Goal: Task Accomplishment & Management: Complete application form

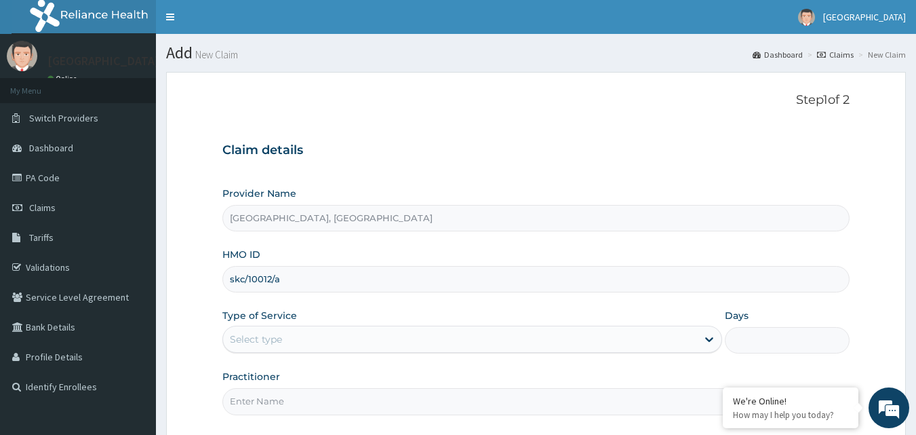
type input "skc/10012/a"
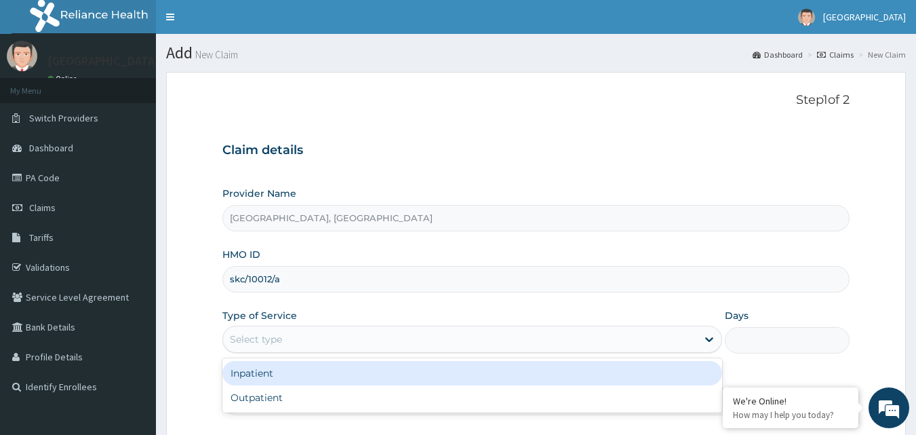
click at [419, 340] on div "Select type" at bounding box center [460, 339] width 474 height 22
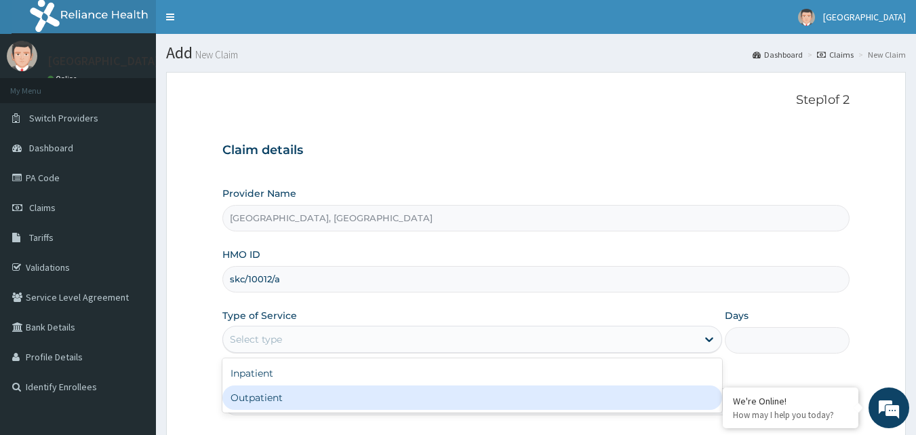
click at [410, 395] on div "Outpatient" at bounding box center [473, 397] width 500 height 24
type input "1"
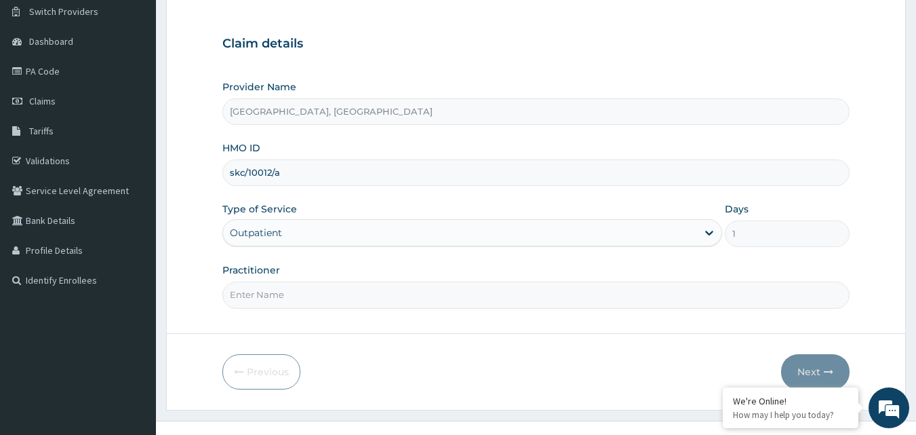
scroll to position [127, 0]
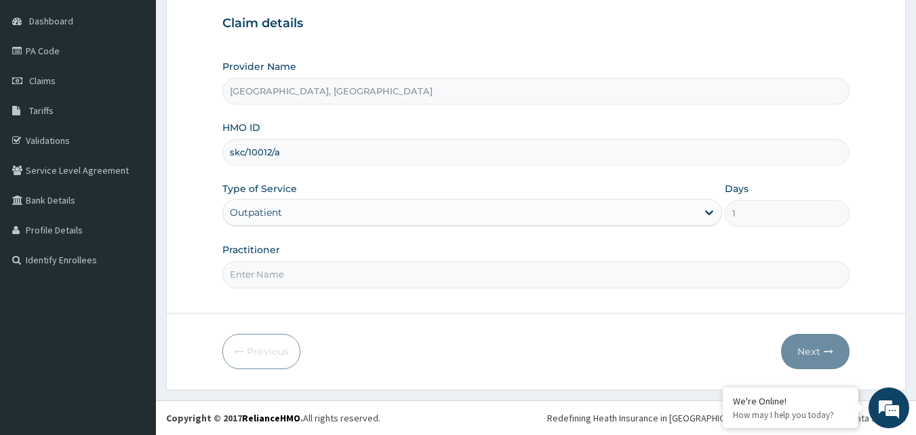
click at [402, 279] on input "Practitioner" at bounding box center [537, 274] width 628 height 26
type input "Dr Martins"
click at [813, 352] on button "Next" at bounding box center [815, 351] width 69 height 35
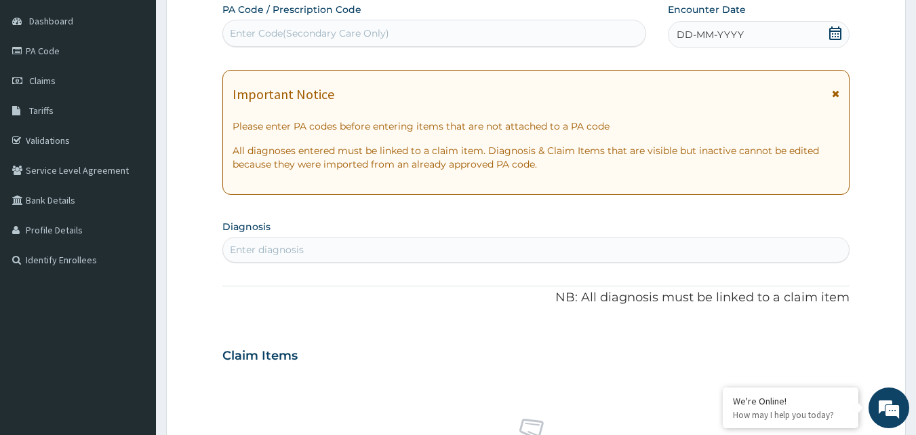
click at [448, 248] on div "Enter diagnosis" at bounding box center [536, 250] width 627 height 22
type input "malaria"
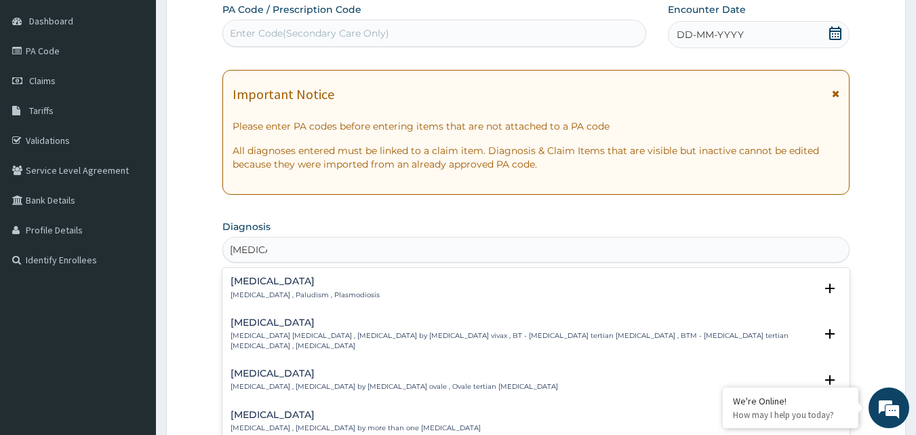
click at [306, 296] on p "Malaria , Paludism , Plasmodiosis" at bounding box center [305, 294] width 149 height 9
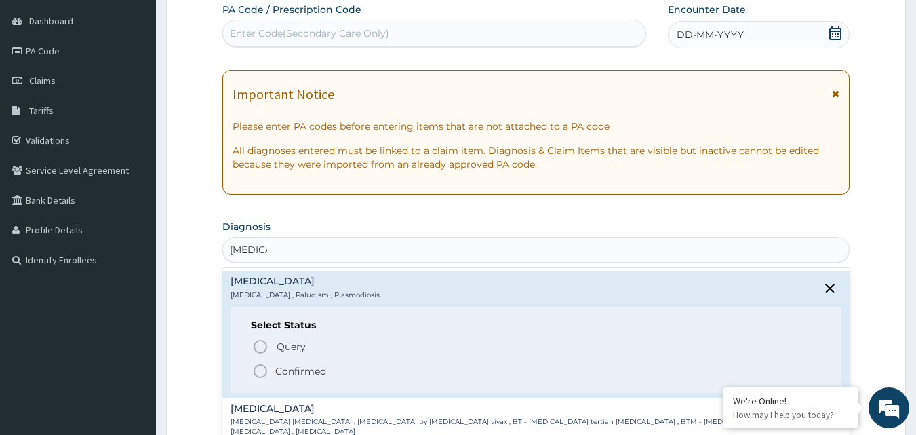
click at [304, 370] on p "Confirmed" at bounding box center [300, 371] width 51 height 14
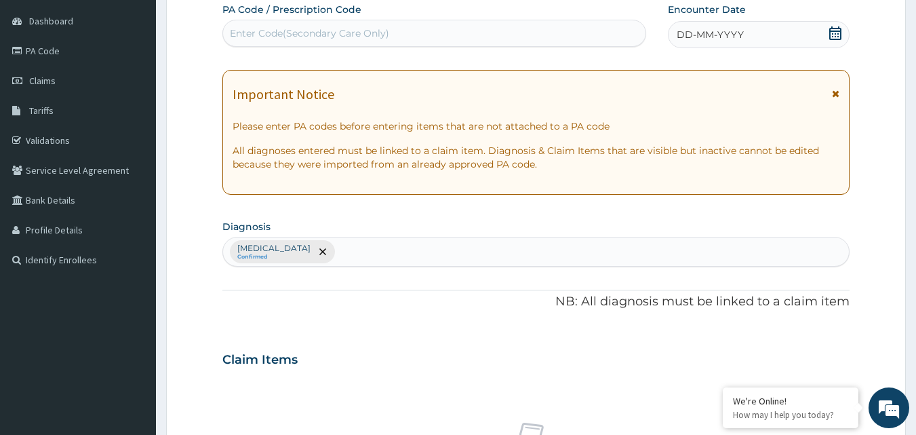
click at [315, 251] on div "Malaria Confirmed" at bounding box center [536, 251] width 627 height 28
type input "anemia"
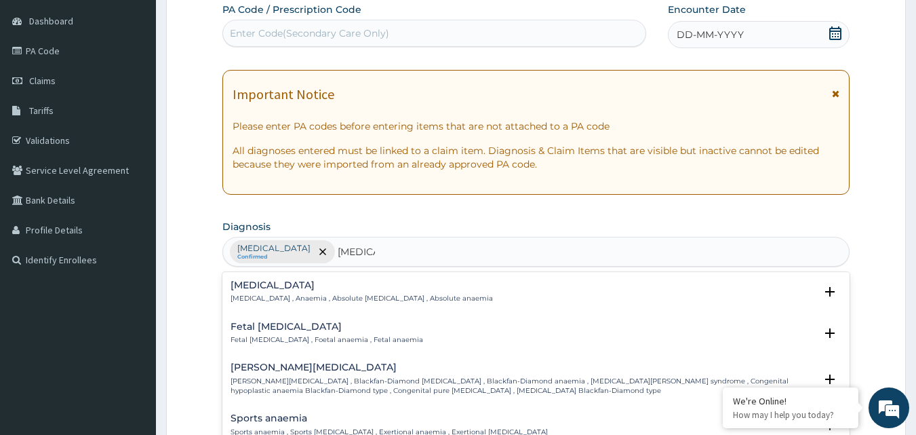
click at [345, 298] on p "Anemia , Anaemia , Absolute anemia , Absolute anaemia" at bounding box center [362, 298] width 263 height 9
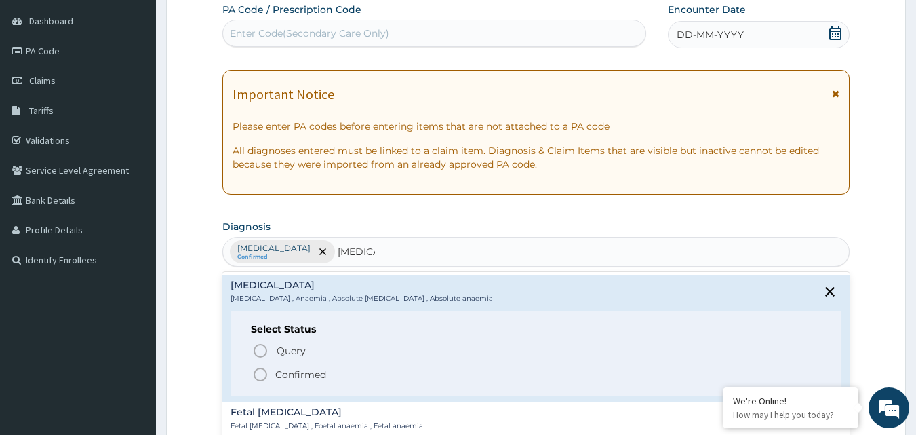
click at [311, 373] on p "Confirmed" at bounding box center [300, 375] width 51 height 14
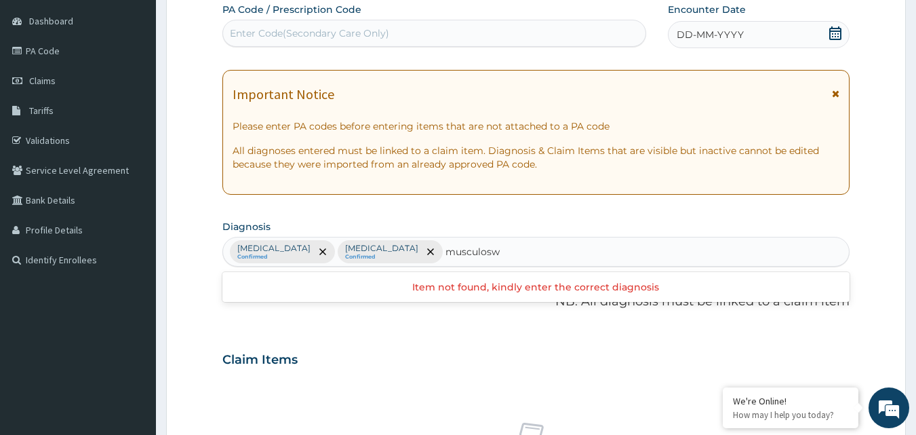
type input "musculos"
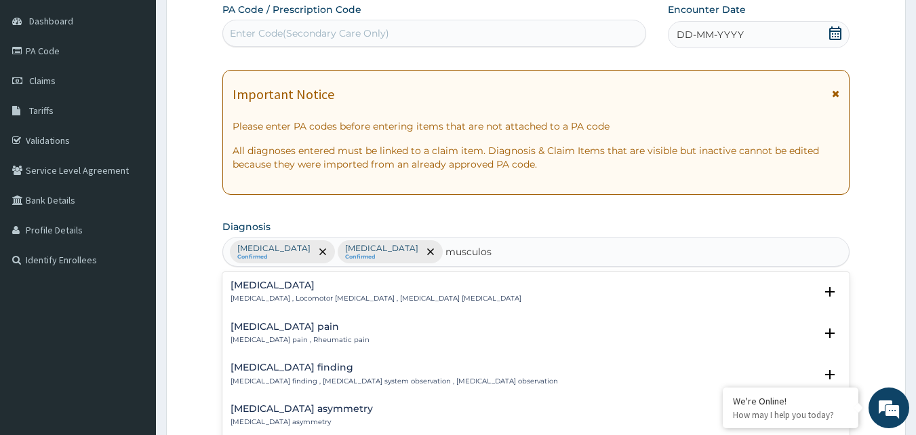
click at [319, 341] on p "Musculoskeletal pain , Rheumatic pain" at bounding box center [300, 339] width 139 height 9
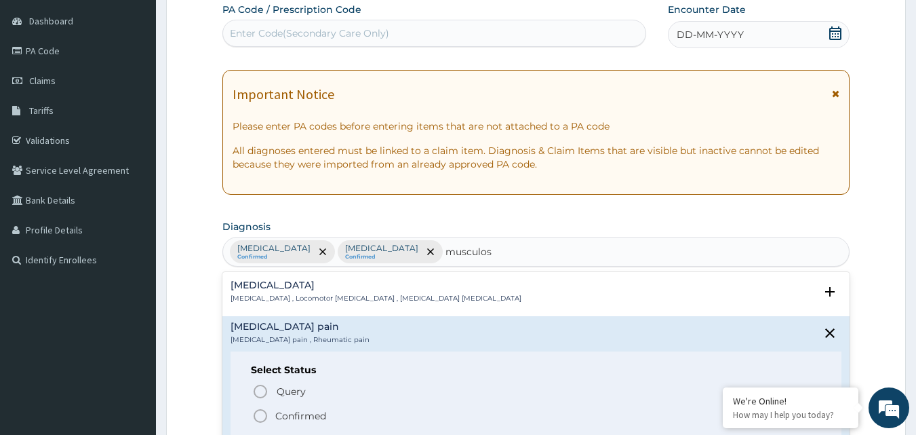
click at [282, 418] on p "Confirmed" at bounding box center [300, 416] width 51 height 14
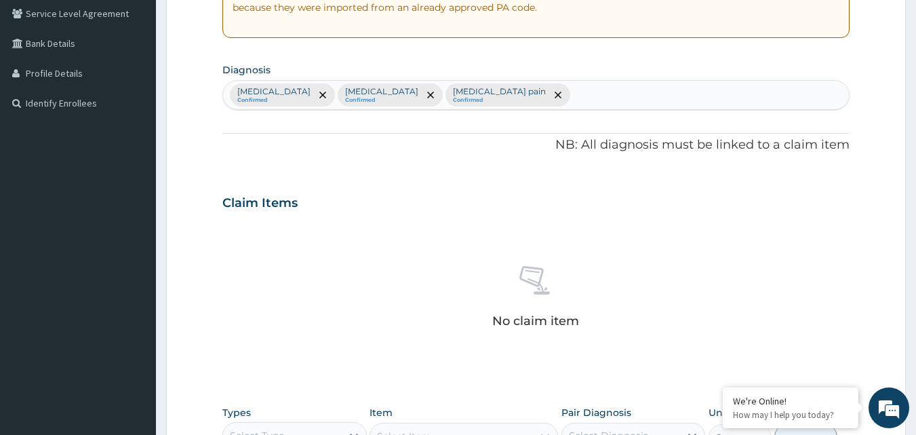
scroll to position [330, 0]
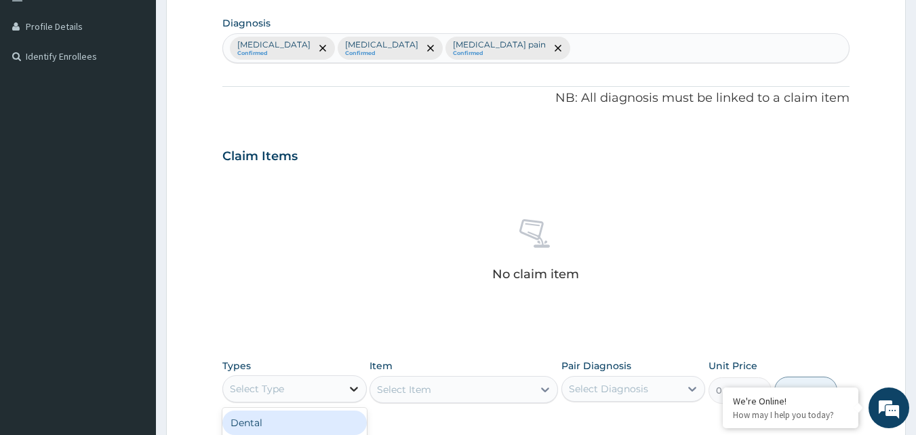
click at [351, 387] on icon at bounding box center [354, 389] width 14 height 14
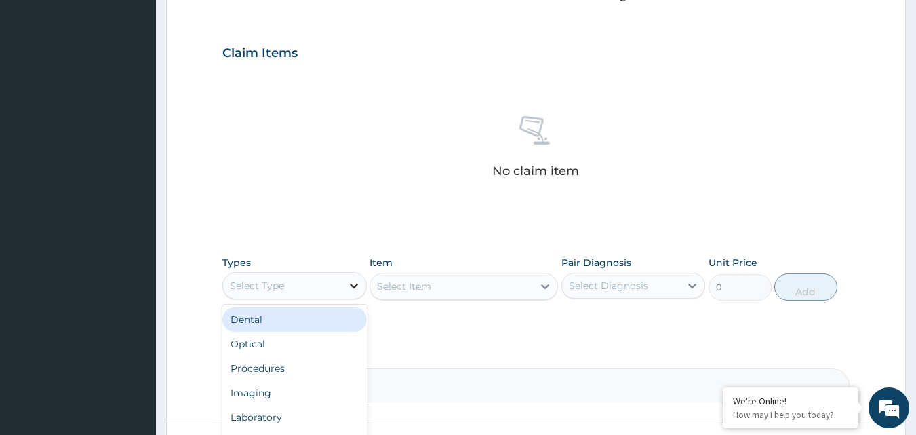
scroll to position [466, 0]
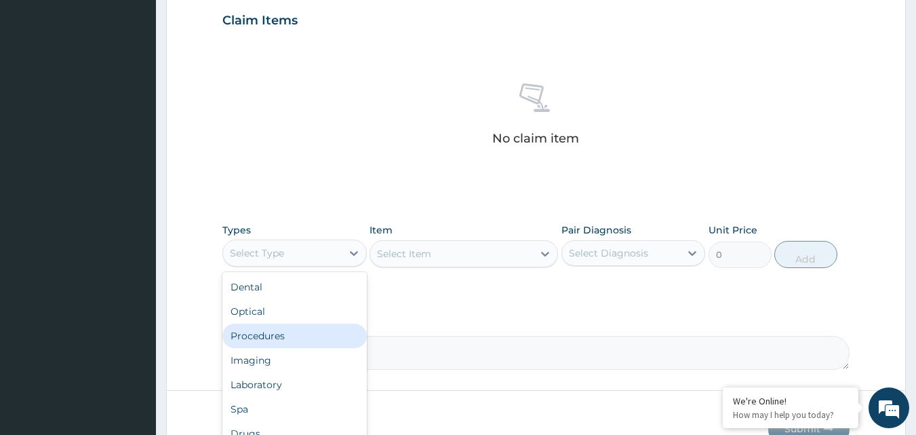
click at [265, 343] on div "Procedures" at bounding box center [295, 336] width 144 height 24
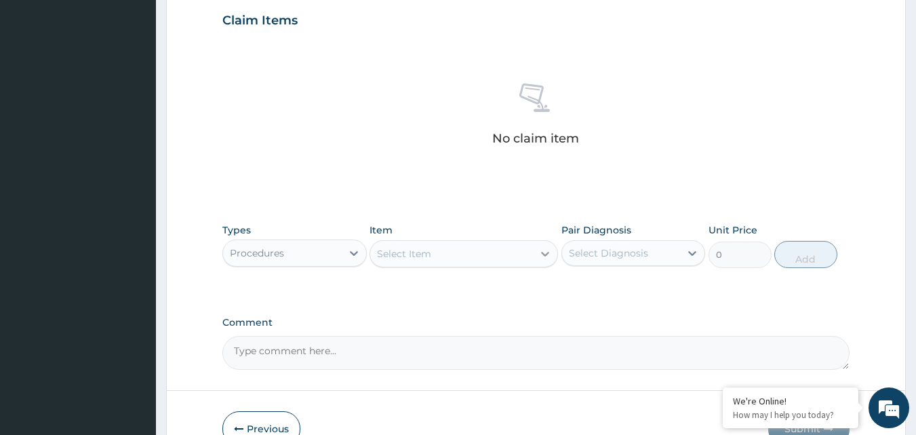
click at [541, 248] on icon at bounding box center [546, 254] width 14 height 14
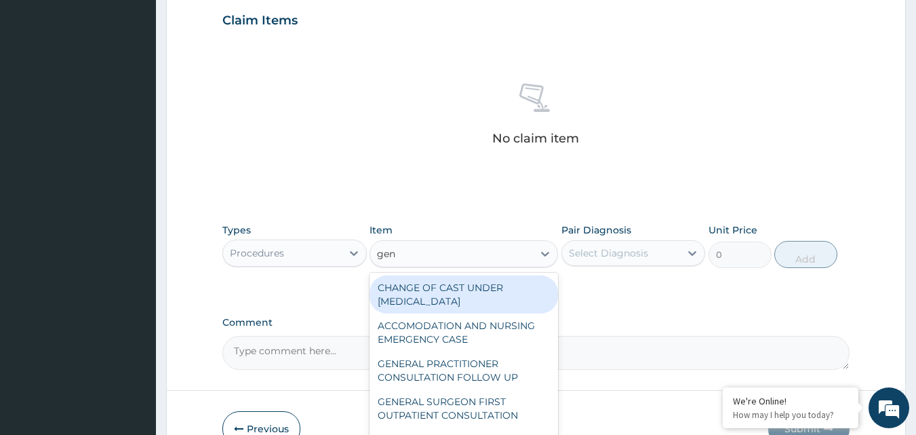
type input "gene"
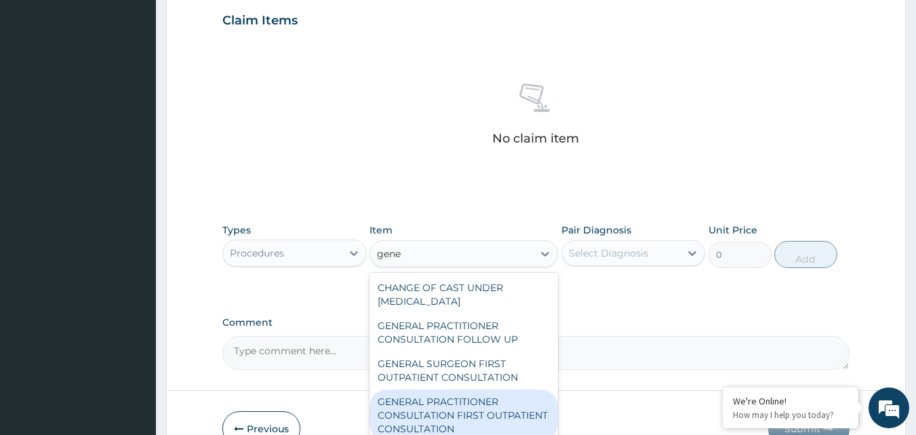
click at [429, 410] on div "GENERAL PRACTITIONER CONSULTATION FIRST OUTPATIENT CONSULTATION" at bounding box center [464, 415] width 189 height 52
type input "3548"
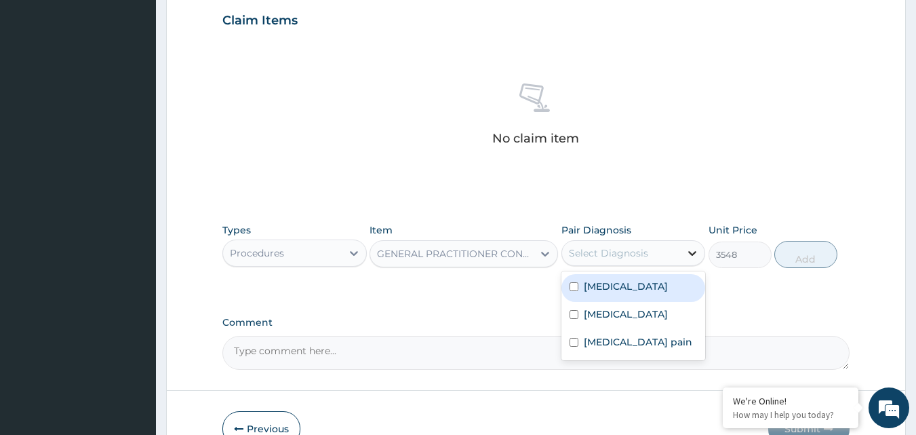
click at [681, 250] on div at bounding box center [692, 253] width 24 height 24
click at [664, 284] on div "Malaria" at bounding box center [634, 288] width 144 height 28
checkbox input "true"
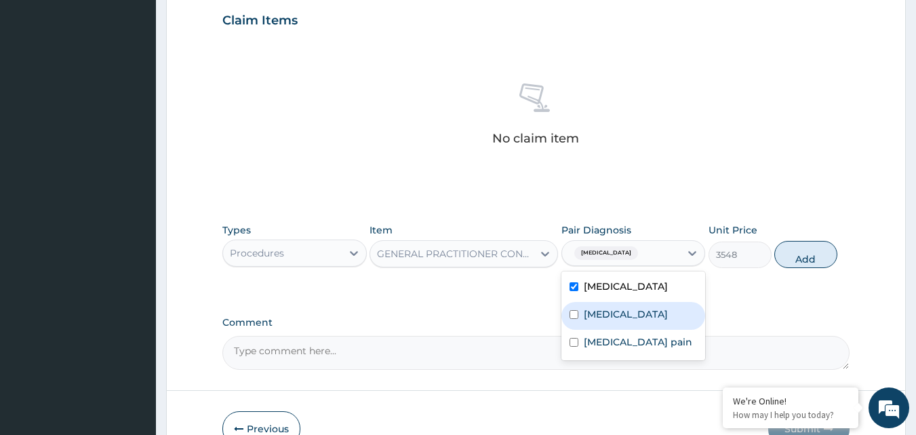
click at [640, 315] on div "Anemia" at bounding box center [634, 316] width 144 height 28
checkbox input "true"
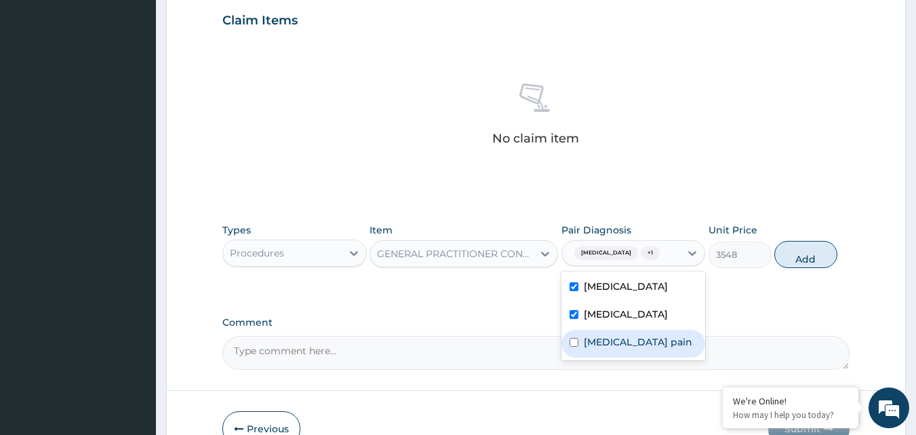
click at [632, 345] on label "Musculoskeletal pain" at bounding box center [638, 342] width 109 height 14
checkbox input "true"
click at [817, 251] on button "Add" at bounding box center [806, 254] width 63 height 27
type input "0"
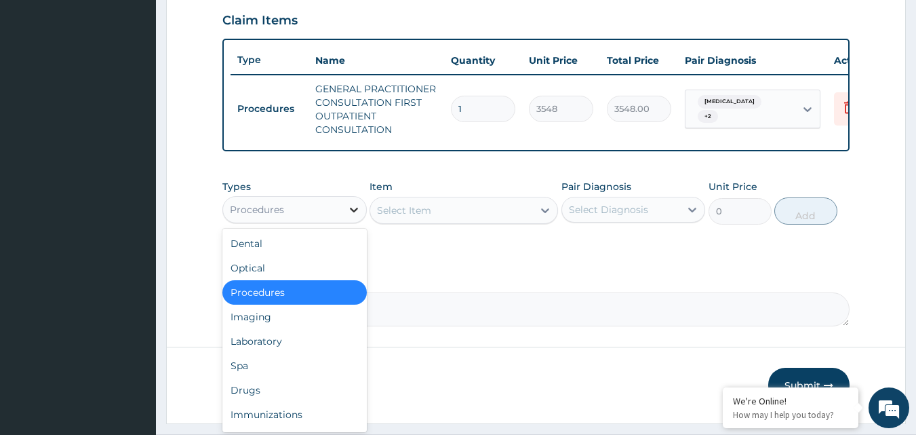
click at [354, 212] on icon at bounding box center [354, 210] width 8 height 5
click at [308, 351] on div "Laboratory" at bounding box center [295, 341] width 144 height 24
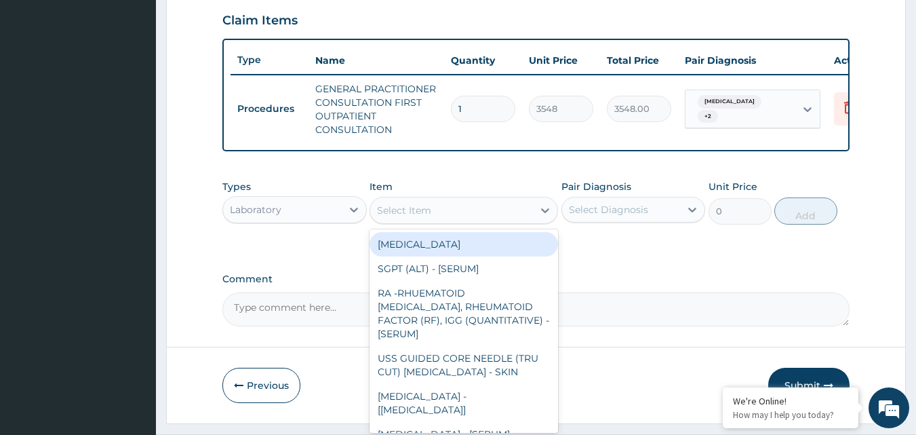
click at [500, 221] on div "Select Item" at bounding box center [451, 210] width 163 height 22
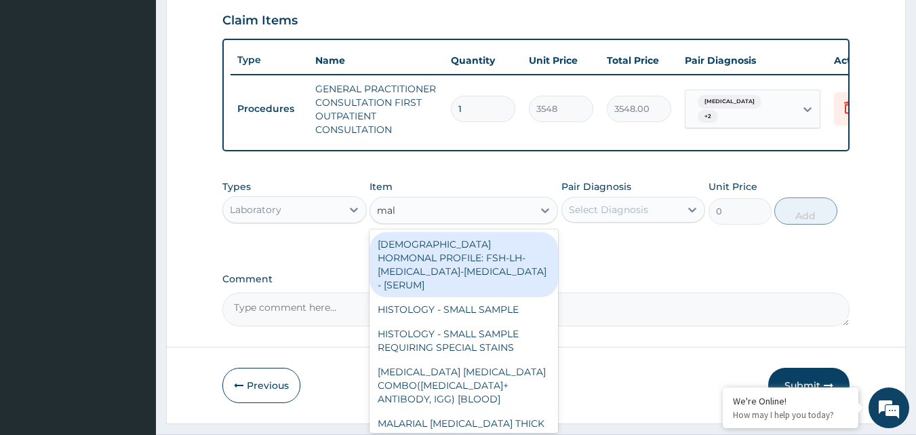
type input "mala"
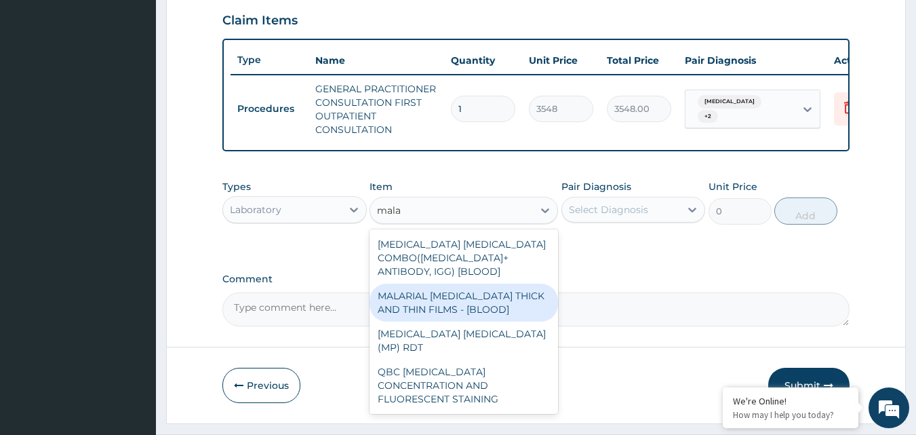
click at [498, 301] on div "MALARIAL PARASITE THICK AND THIN FILMS - [BLOOD]" at bounding box center [464, 303] width 189 height 38
type input "1613"
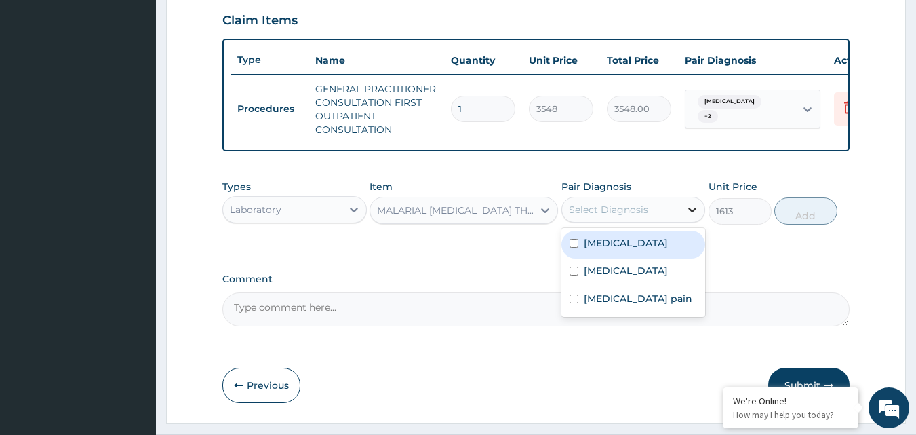
click at [691, 215] on icon at bounding box center [693, 210] width 14 height 14
click at [675, 256] on div "Malaria" at bounding box center [634, 245] width 144 height 28
checkbox input "true"
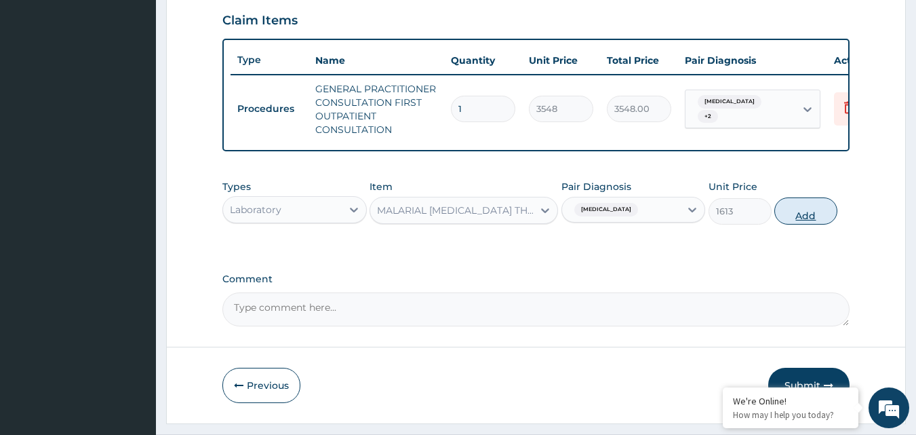
click at [812, 220] on button "Add" at bounding box center [806, 210] width 63 height 27
type input "0"
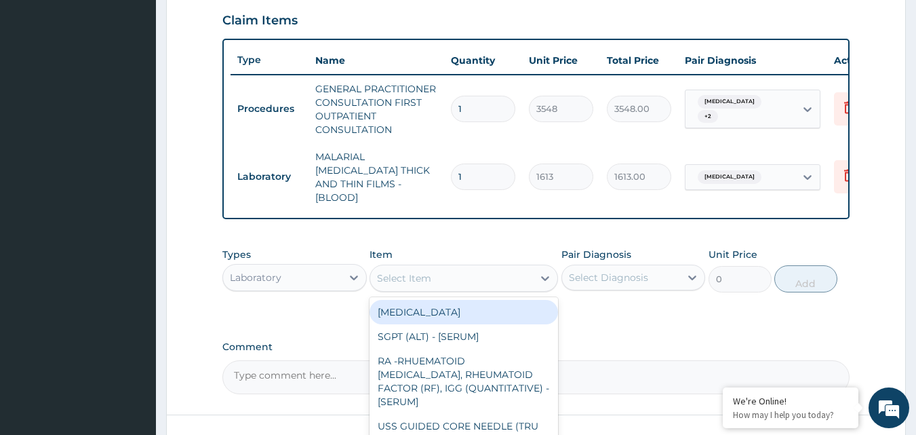
click at [514, 274] on div "Select Item" at bounding box center [451, 278] width 163 height 22
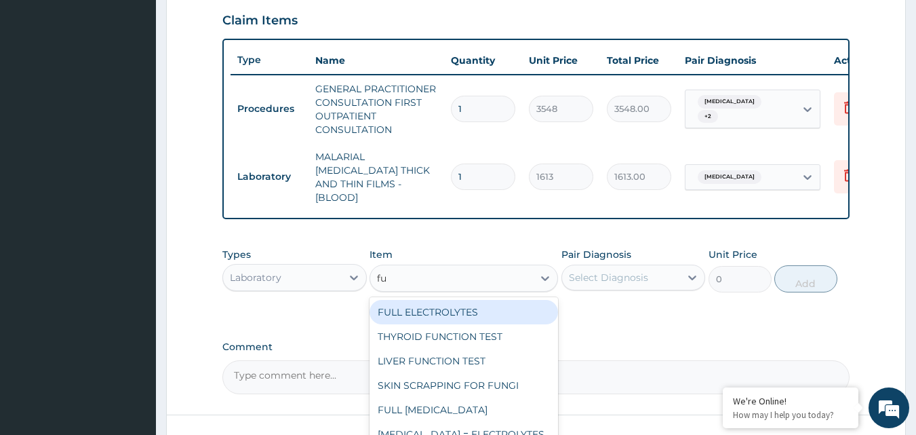
type input "f"
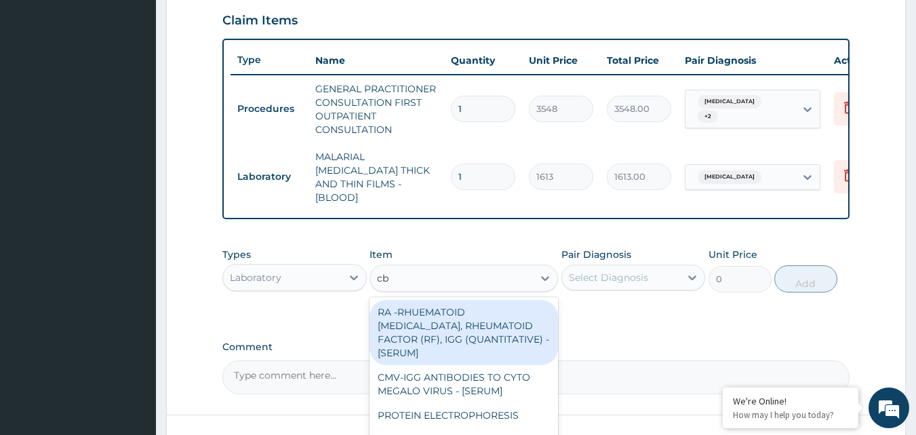
type input "cbc"
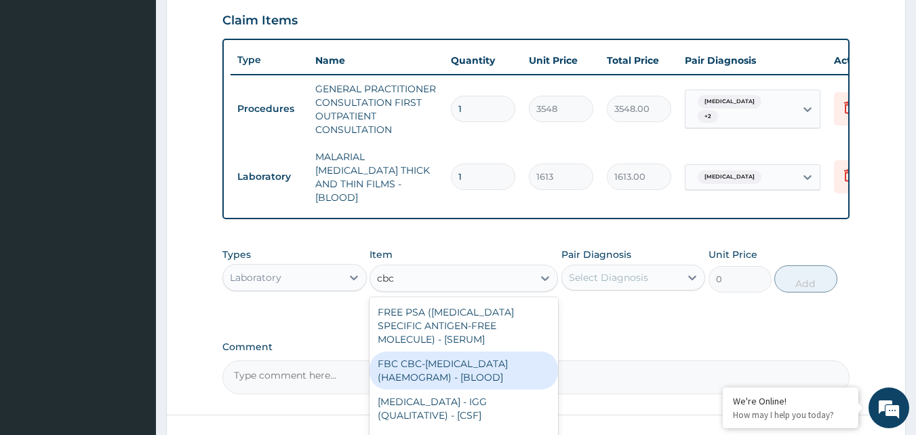
click at [507, 365] on div "FBC CBC-COMPLETE BLOOD COUNT (HAEMOGRAM) - [BLOOD]" at bounding box center [464, 370] width 189 height 38
type input "4300"
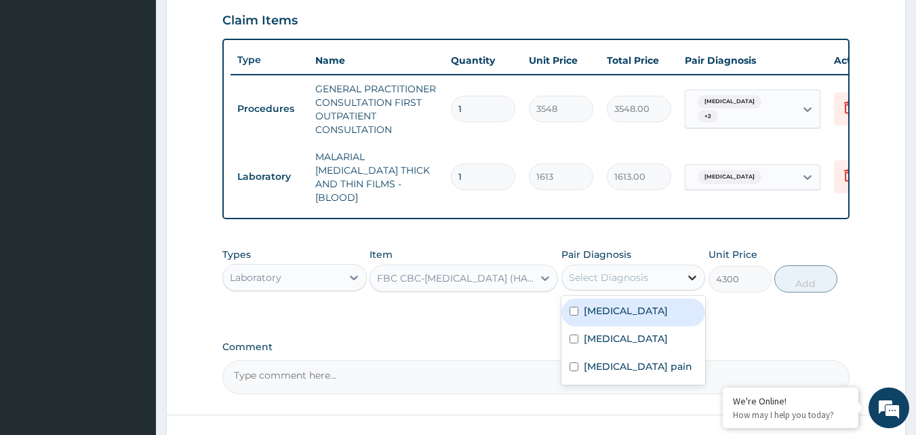
click at [694, 276] on icon at bounding box center [693, 278] width 14 height 14
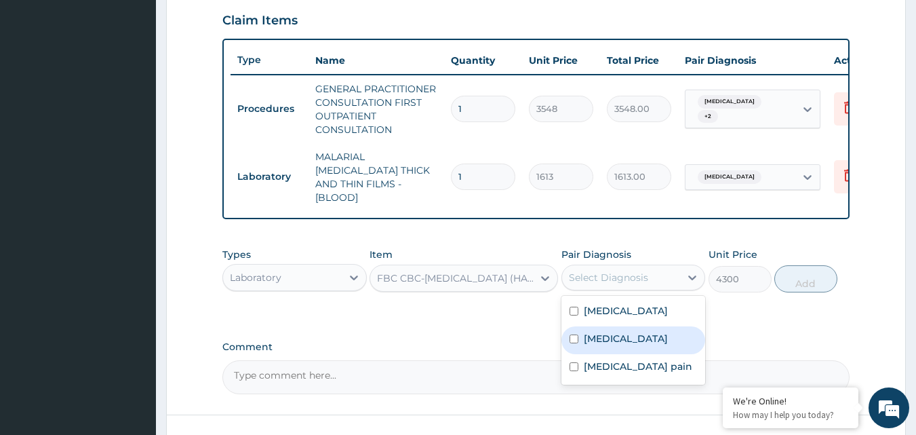
click at [670, 336] on div "Anemia" at bounding box center [634, 340] width 144 height 28
checkbox input "true"
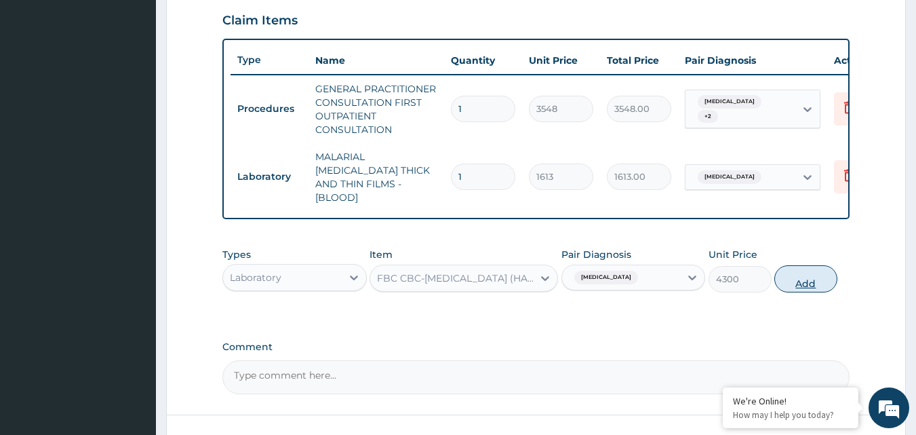
click at [812, 274] on button "Add" at bounding box center [806, 278] width 63 height 27
type input "0"
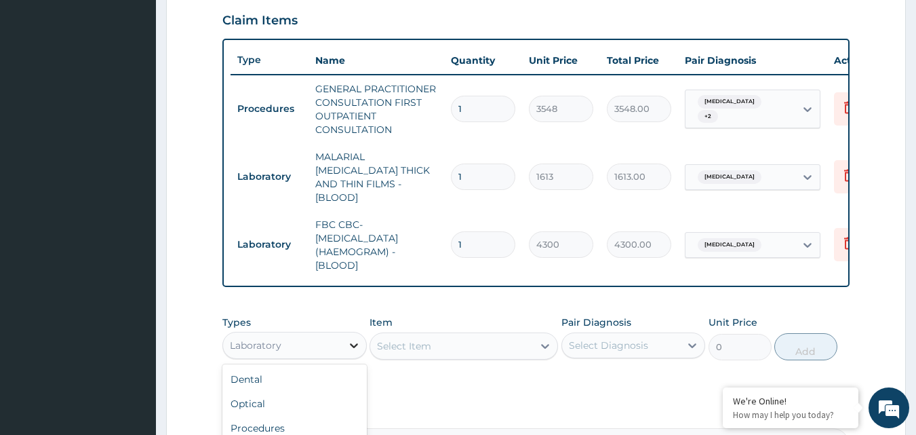
click at [352, 339] on icon at bounding box center [354, 346] width 14 height 14
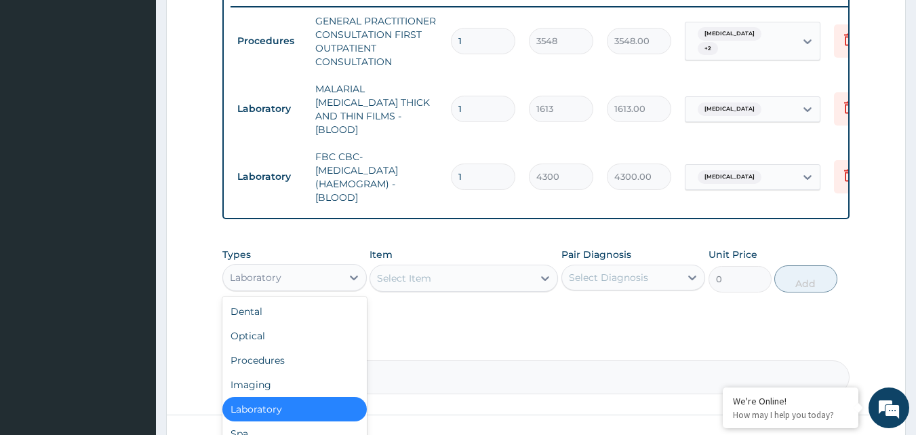
scroll to position [46, 0]
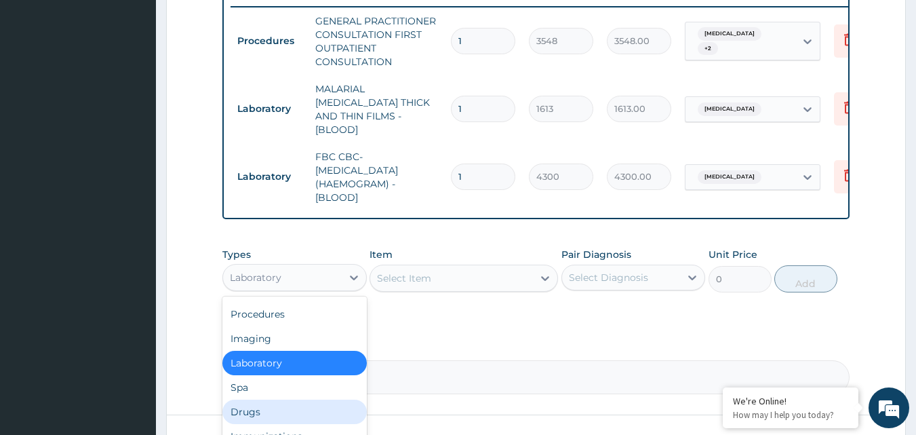
click at [302, 417] on div "Drugs" at bounding box center [295, 412] width 144 height 24
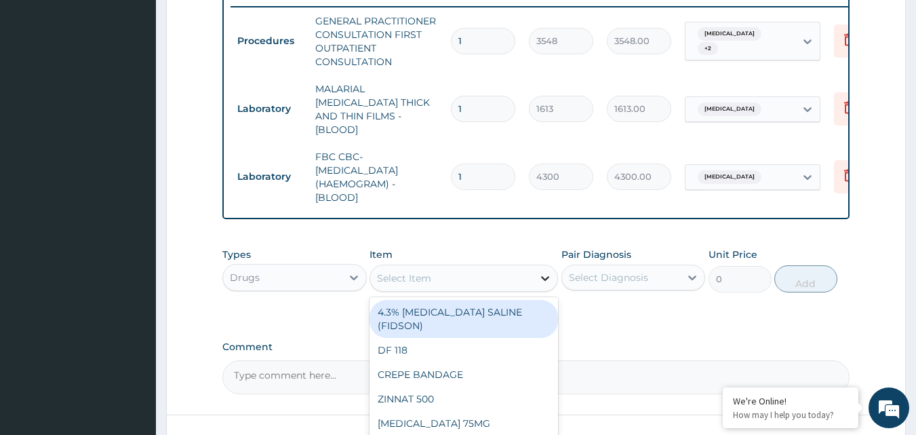
click at [547, 273] on icon at bounding box center [546, 278] width 14 height 14
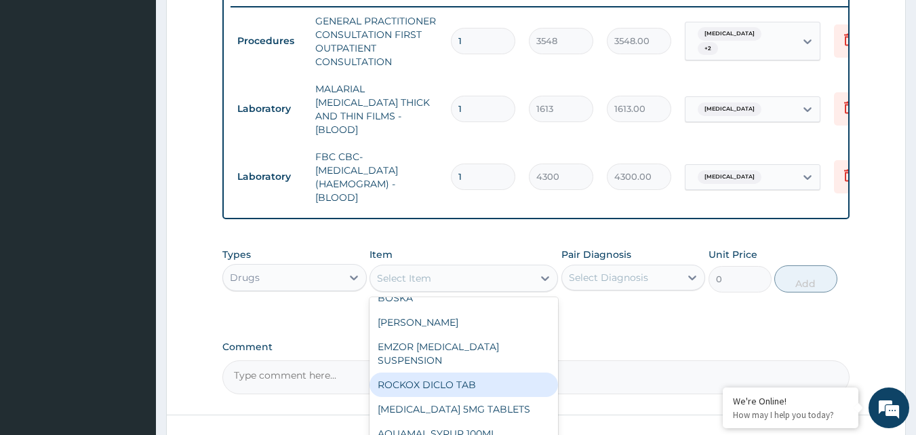
scroll to position [204, 0]
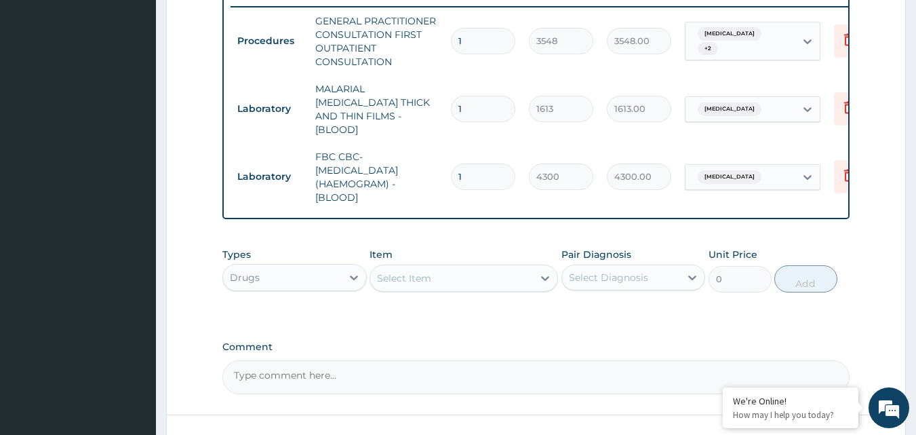
click at [442, 276] on div "Select Item" at bounding box center [451, 278] width 163 height 22
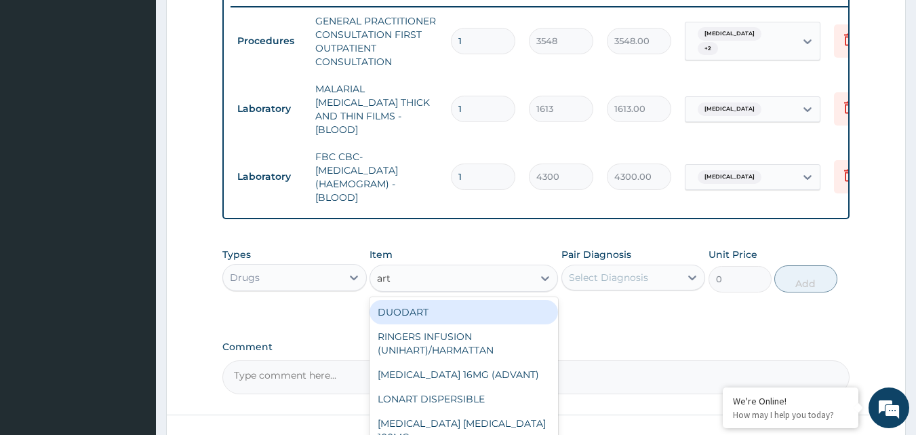
type input "arte"
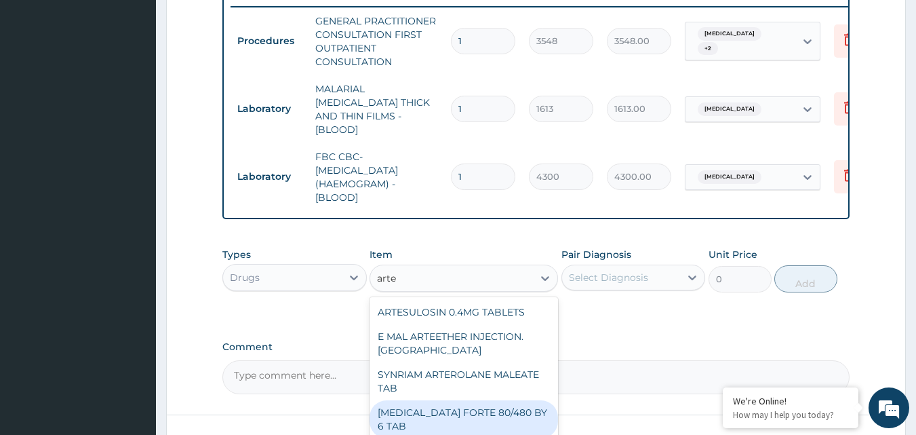
click at [449, 400] on div "COARTEM FORTE 80/480 BY 6 TAB" at bounding box center [464, 419] width 189 height 38
type input "449"
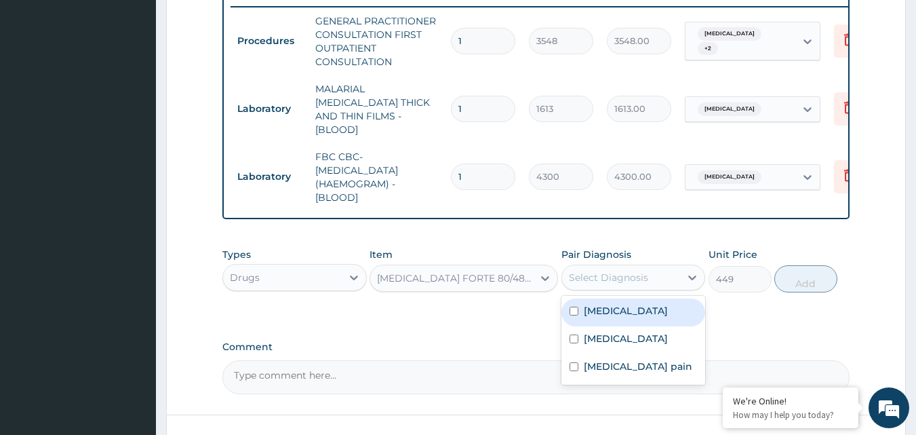
click at [676, 271] on div "Select Diagnosis" at bounding box center [621, 278] width 119 height 22
click at [649, 304] on div "Malaria" at bounding box center [634, 312] width 144 height 28
checkbox input "true"
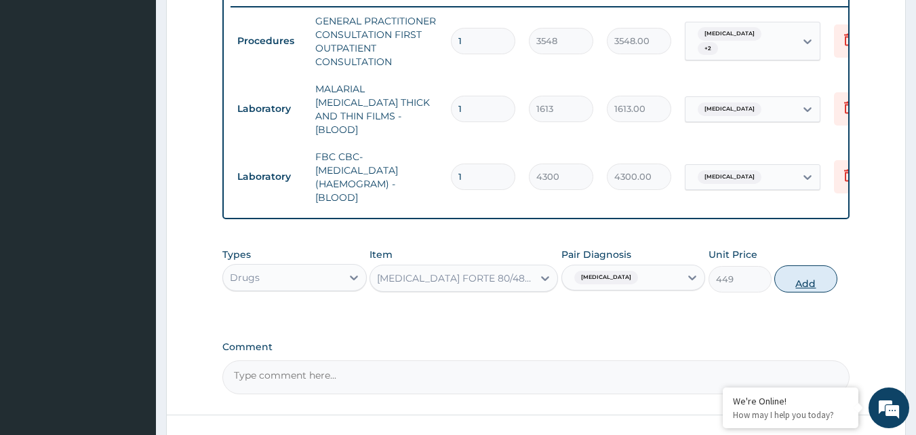
click at [822, 278] on button "Add" at bounding box center [806, 278] width 63 height 27
type input "0"
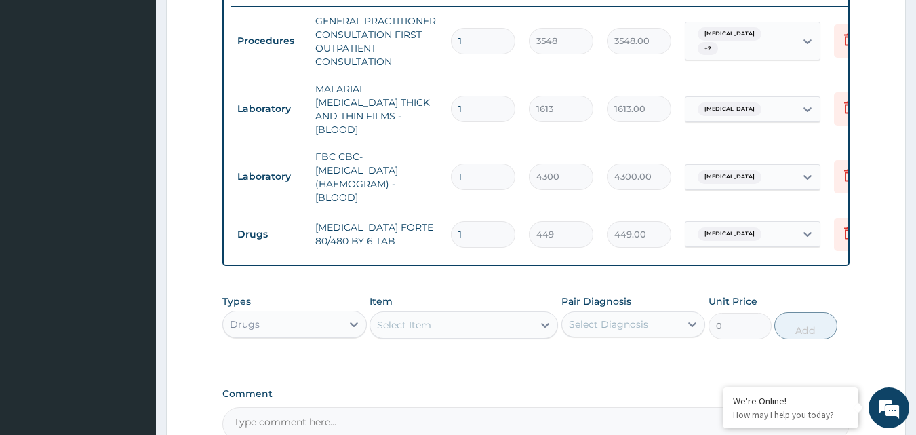
click at [471, 222] on input "1" at bounding box center [483, 234] width 64 height 26
type input "0.00"
type input "6"
type input "2694.00"
type input "6"
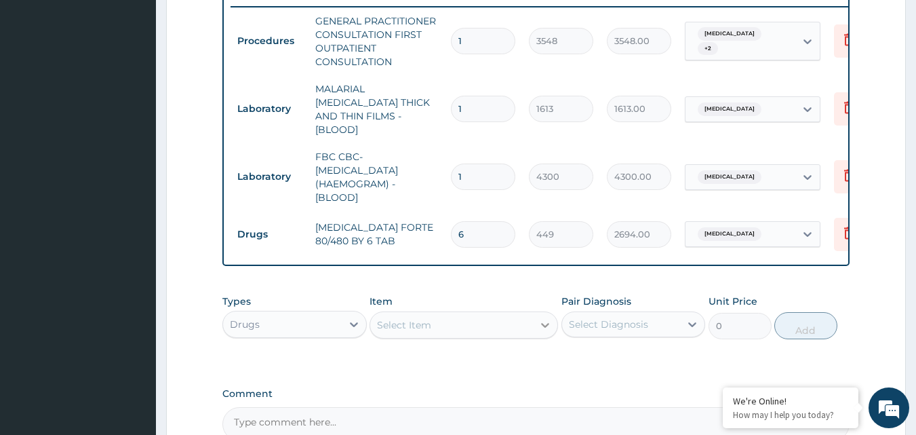
click at [545, 322] on icon at bounding box center [546, 325] width 14 height 14
type input "ibuprofen"
click at [527, 324] on div "ibuprofen" at bounding box center [451, 325] width 163 height 22
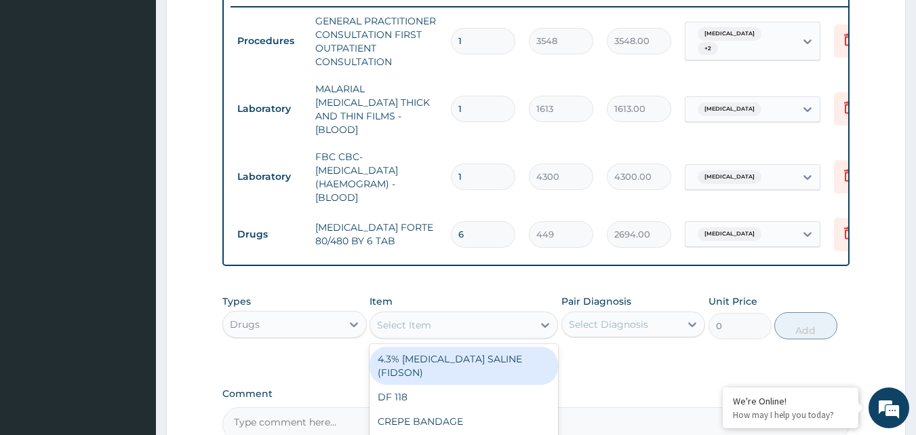
click at [527, 324] on div "Select Item" at bounding box center [451, 325] width 163 height 22
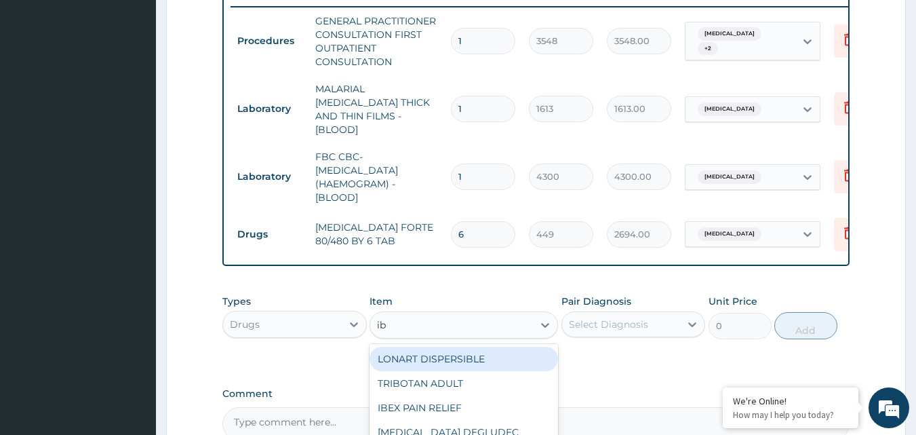
type input "ibu"
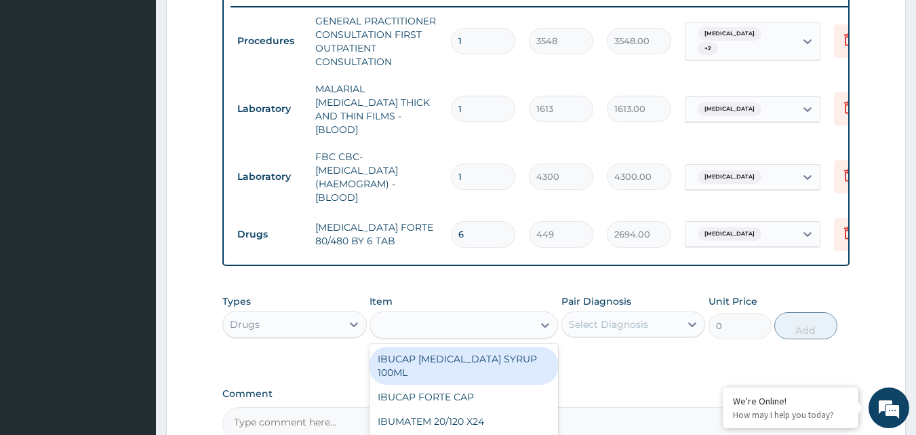
click at [447, 327] on div "ibu" at bounding box center [451, 325] width 163 height 22
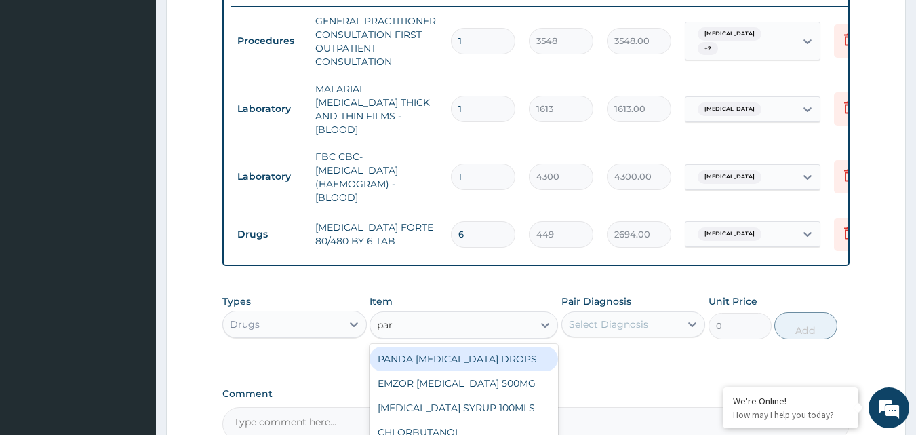
type input "para"
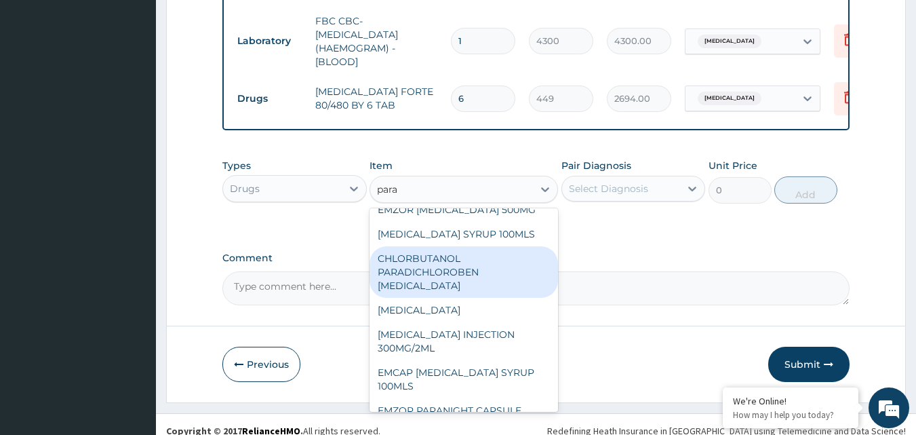
scroll to position [0, 0]
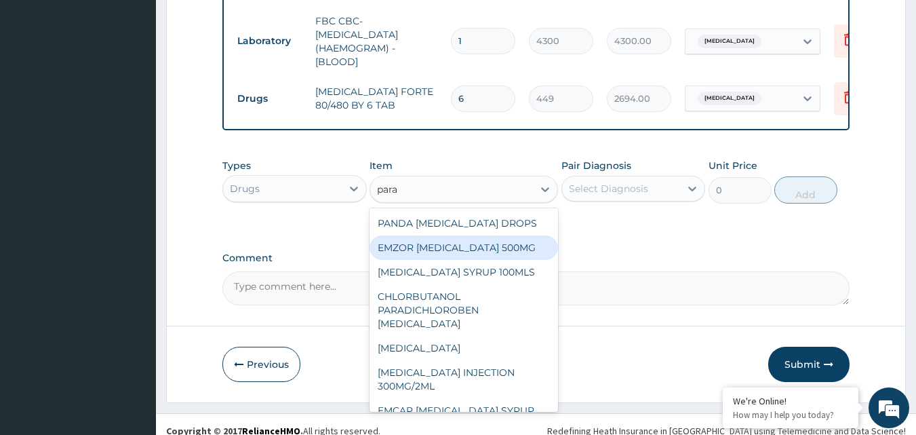
click at [465, 246] on div "EMZOR PARACETAMOL 500MG" at bounding box center [464, 247] width 189 height 24
type input "24"
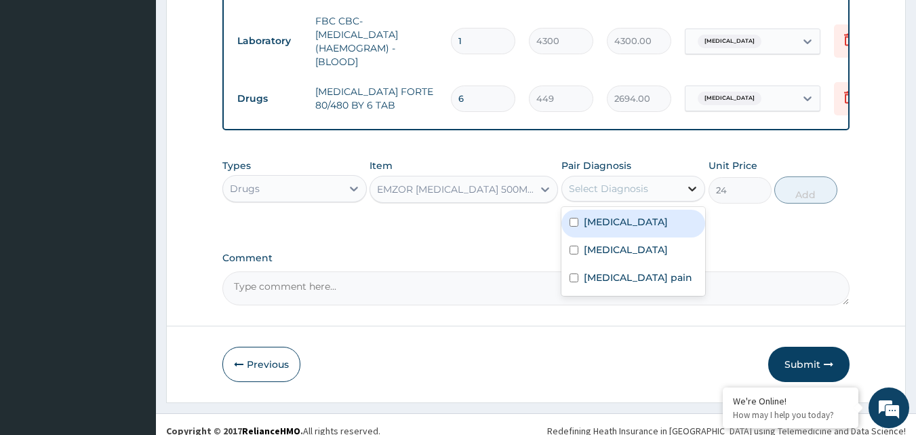
click at [687, 185] on icon at bounding box center [693, 189] width 14 height 14
click at [644, 225] on div "Malaria" at bounding box center [634, 224] width 144 height 28
checkbox input "true"
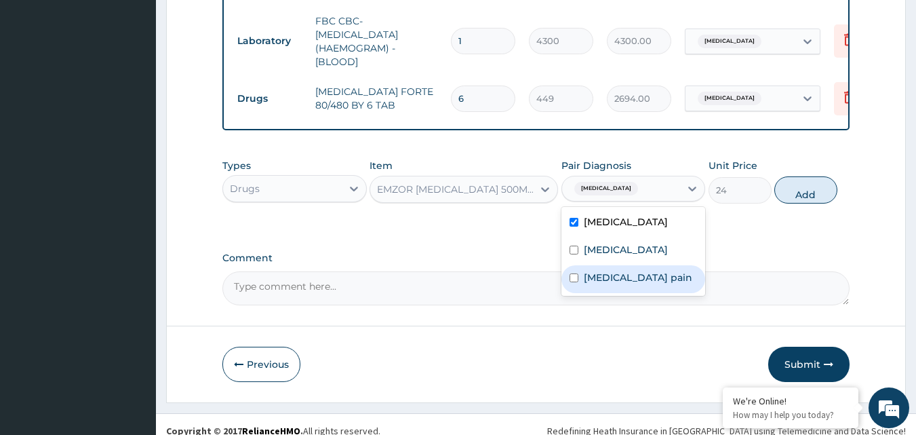
click at [651, 275] on label "Musculoskeletal pain" at bounding box center [638, 278] width 109 height 14
checkbox input "true"
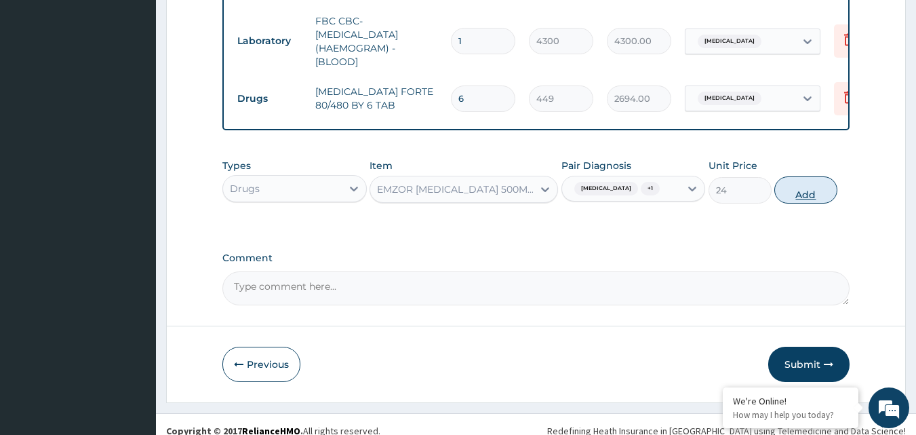
click at [800, 184] on button "Add" at bounding box center [806, 189] width 63 height 27
type input "0"
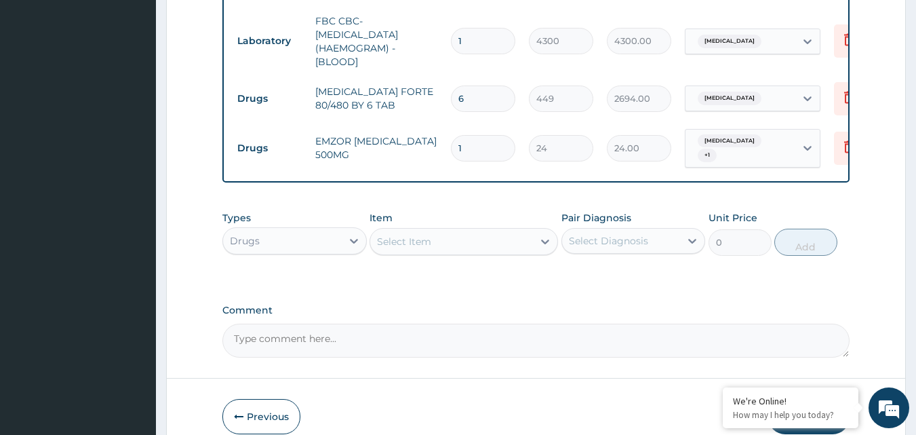
click at [495, 135] on input "1" at bounding box center [483, 148] width 64 height 26
type input "0.00"
type input "1"
type input "24.00"
type input "18"
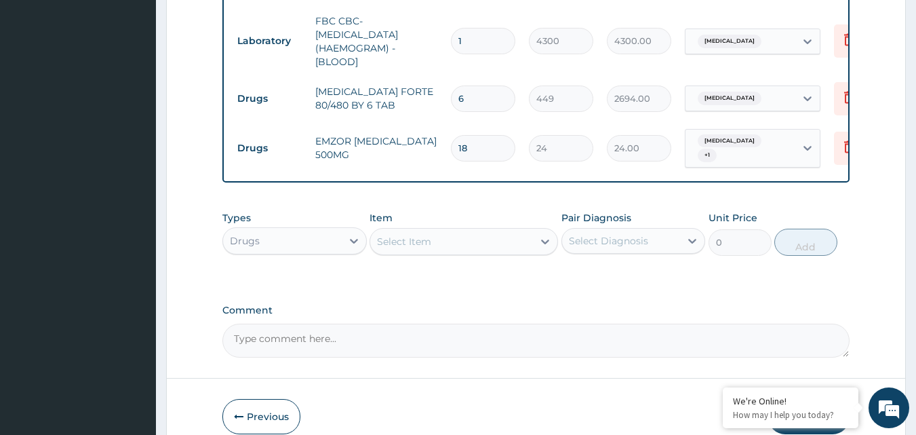
type input "432.00"
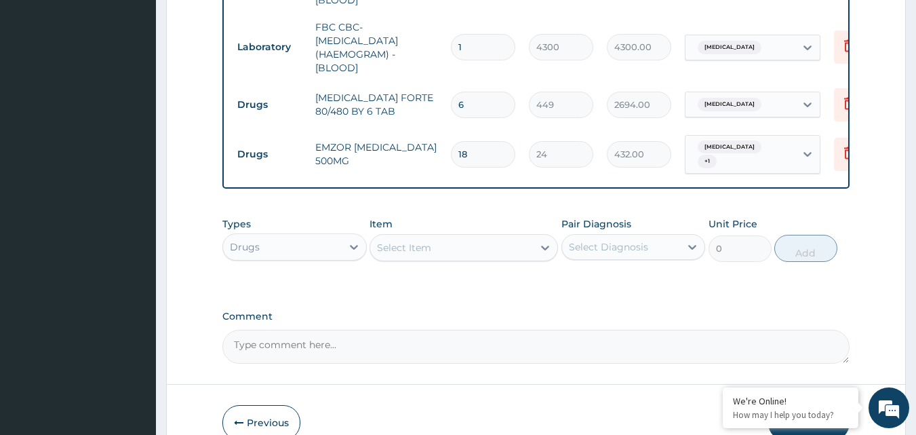
scroll to position [726, 0]
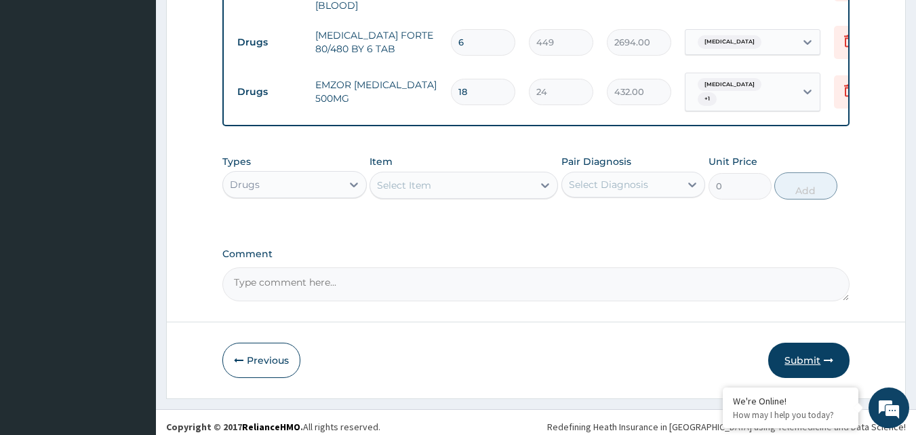
type input "18"
click at [805, 343] on button "Submit" at bounding box center [809, 360] width 81 height 35
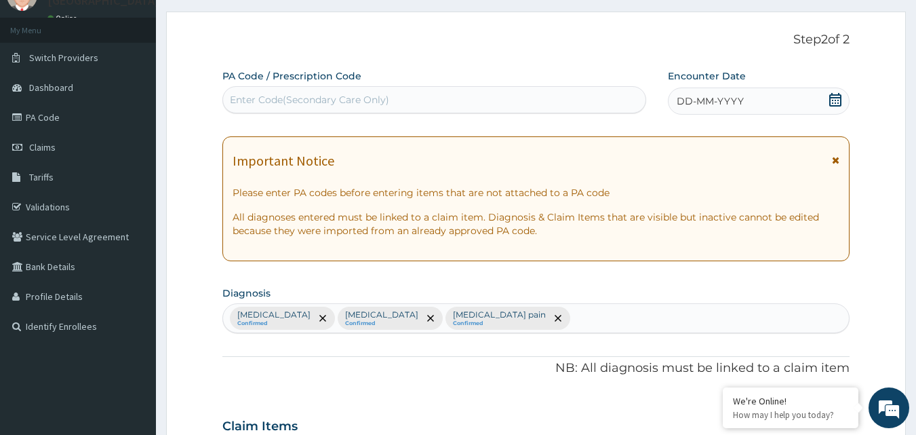
scroll to position [0, 0]
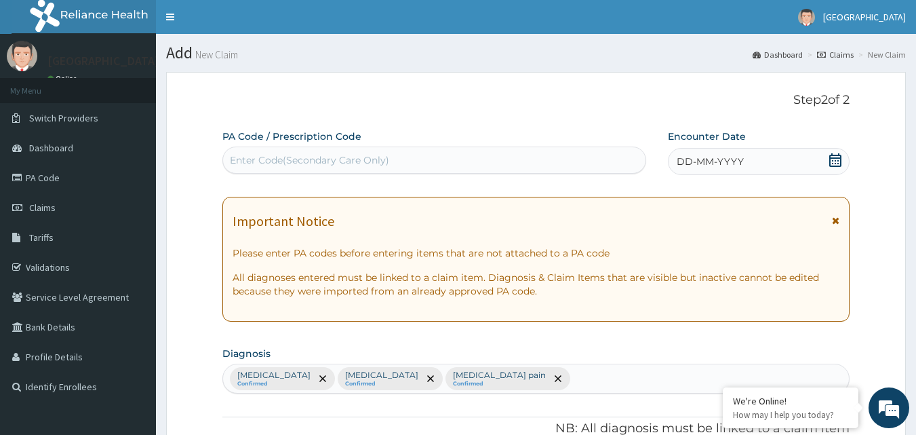
click at [832, 164] on icon at bounding box center [836, 160] width 14 height 14
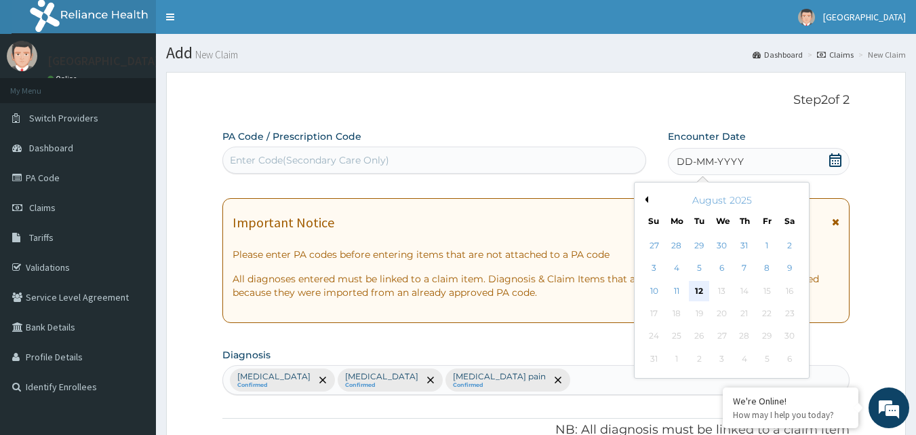
click at [699, 286] on div "12" at bounding box center [700, 291] width 20 height 20
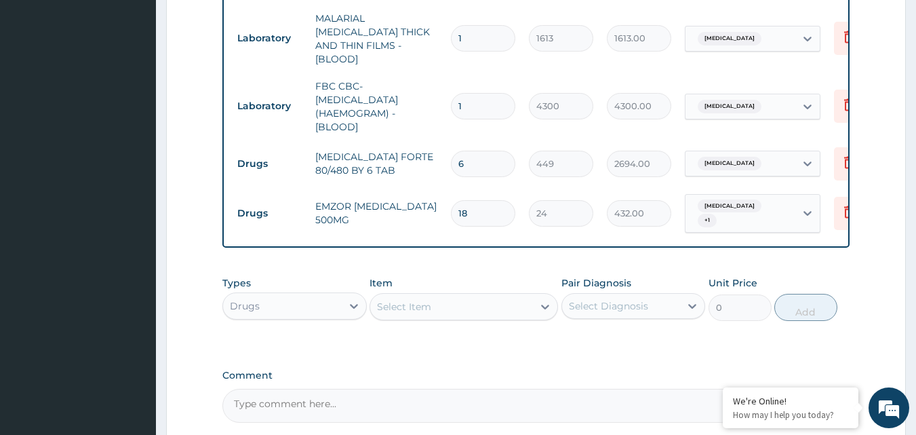
scroll to position [726, 0]
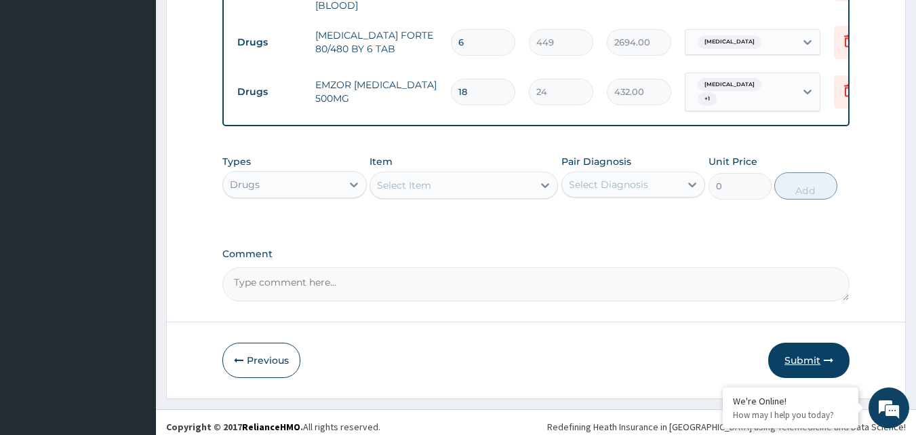
click at [800, 343] on button "Submit" at bounding box center [809, 360] width 81 height 35
